Goal: Task Accomplishment & Management: Manage account settings

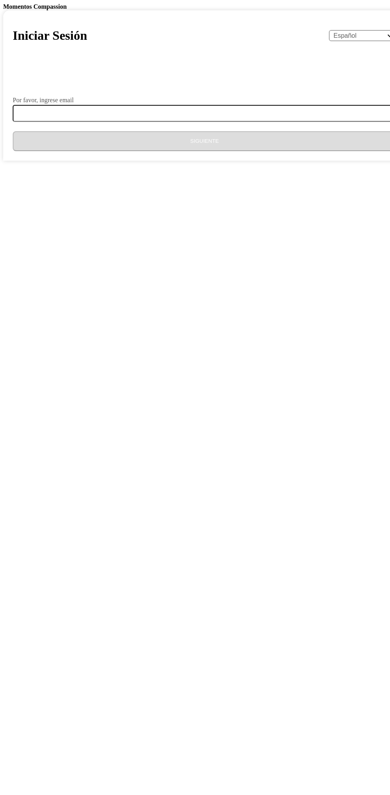
select select "es"
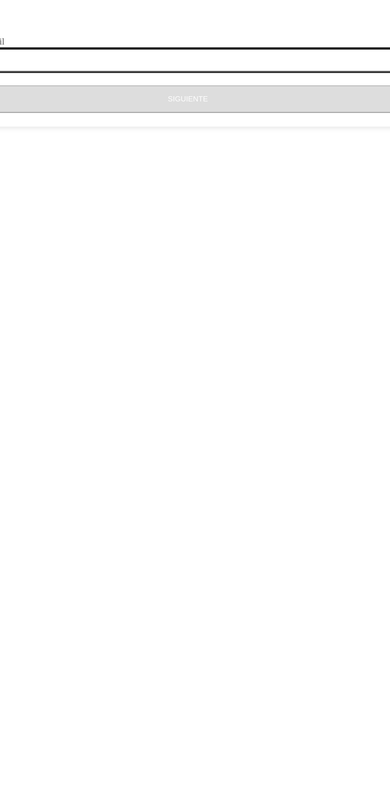
click at [196, 122] on input "Por favor, ingrese email" at bounding box center [209, 113] width 393 height 17
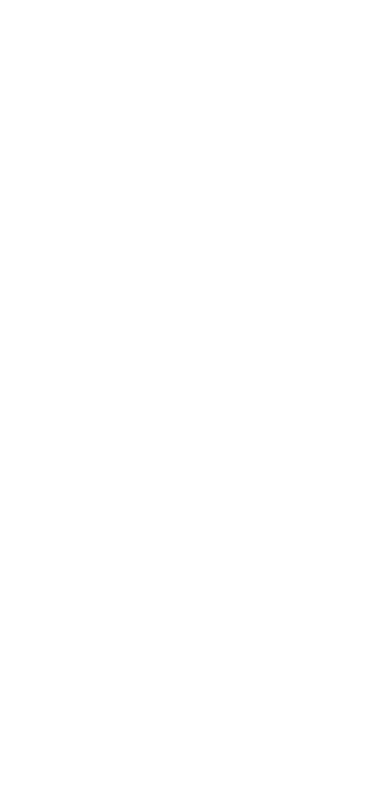
type input "[EMAIL_ADDRESS][DOMAIN_NAME]"
click at [229, 151] on button "Siguiente" at bounding box center [205, 141] width 384 height 20
click at [54, 157] on input "Código" at bounding box center [31, 138] width 45 height 38
type input "2"
type input "5"
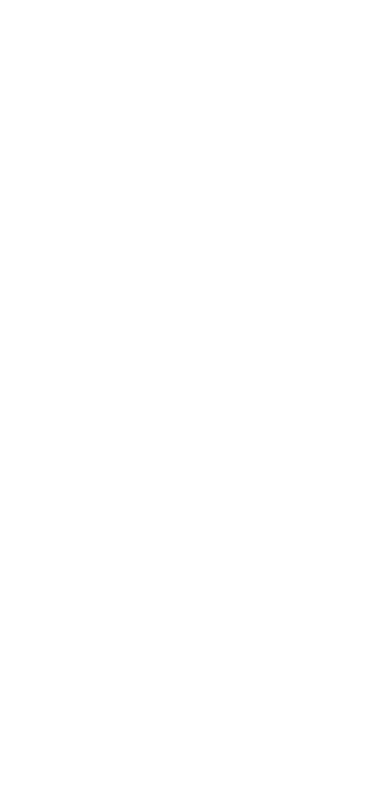
type input "0"
type input "4"
type input "5"
type input "8"
click at [37, 163] on button "Enviar" at bounding box center [216, 173] width 359 height 20
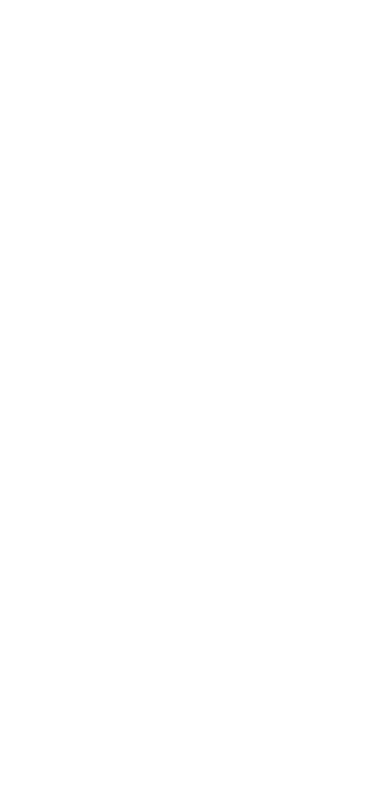
click at [48, 59] on button "Actualizar ahora" at bounding box center [25, 55] width 45 height 8
